Goal: Information Seeking & Learning: Learn about a topic

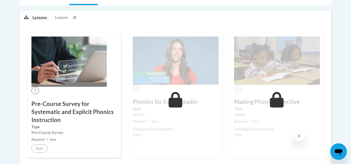
scroll to position [124, 0]
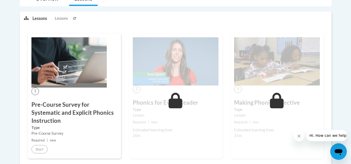
click at [79, 91] on div "1 Pre-Course Survey for Systematic and Explicit Phonics Instruction Type Pre-Co…" at bounding box center [74, 95] width 93 height 125
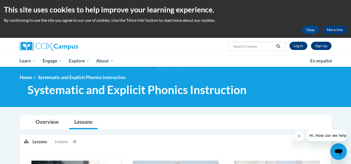
scroll to position [0, 0]
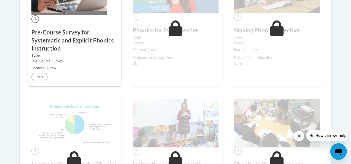
scroll to position [197, 0]
